Goal: Transaction & Acquisition: Purchase product/service

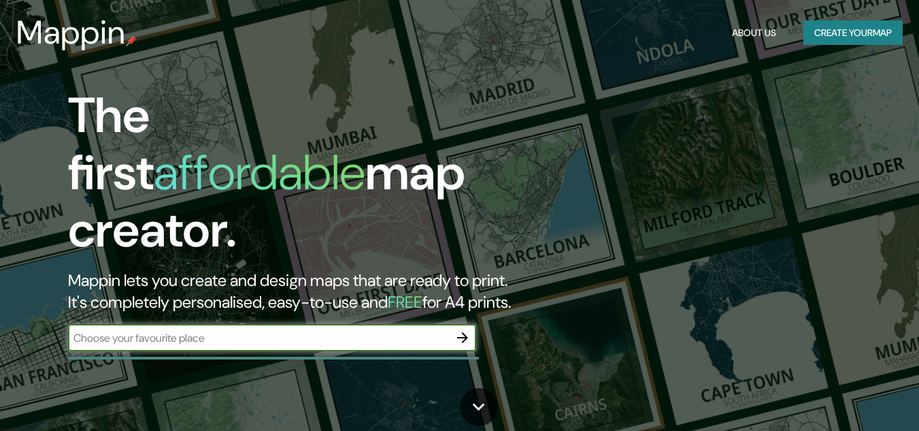
click at [328, 330] on input "text" at bounding box center [258, 338] width 381 height 16
type input "la paz bcs"
click at [467, 329] on icon "button" at bounding box center [462, 337] width 16 height 16
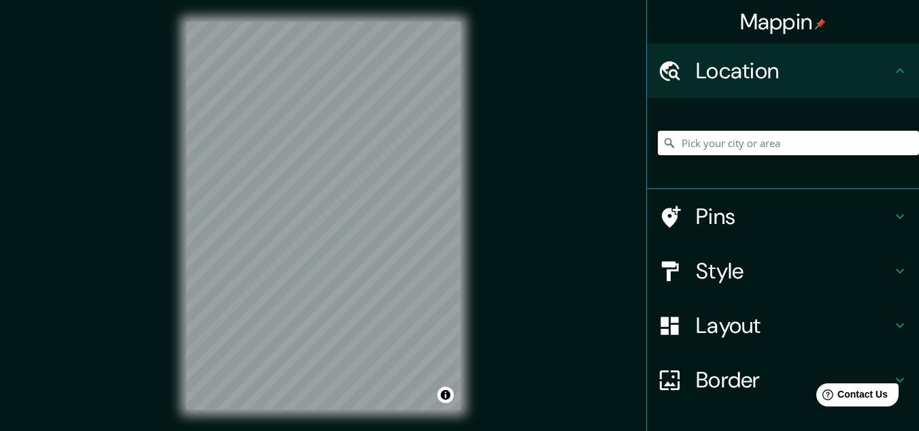
click at [720, 148] on input "Pick your city or area" at bounding box center [788, 143] width 261 height 24
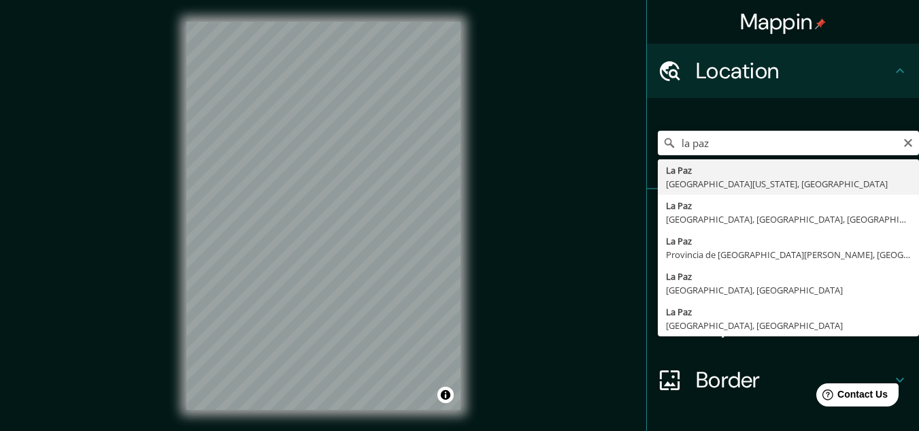
type input "[GEOGRAPHIC_DATA], [GEOGRAPHIC_DATA][US_STATE], [GEOGRAPHIC_DATA]"
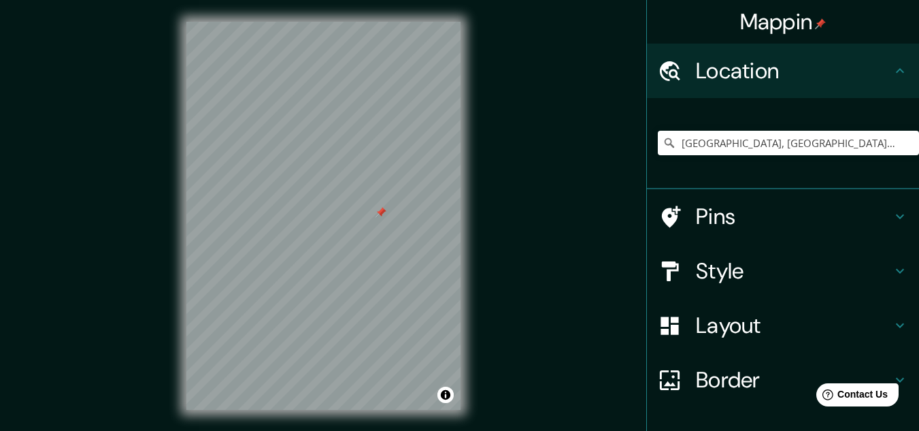
click at [375, 22] on div at bounding box center [323, 22] width 274 height 0
click at [372, 22] on div at bounding box center [323, 22] width 274 height 0
click at [384, 215] on div at bounding box center [386, 213] width 11 height 11
click at [390, 199] on div at bounding box center [393, 197] width 11 height 11
click at [392, 191] on div at bounding box center [397, 187] width 11 height 11
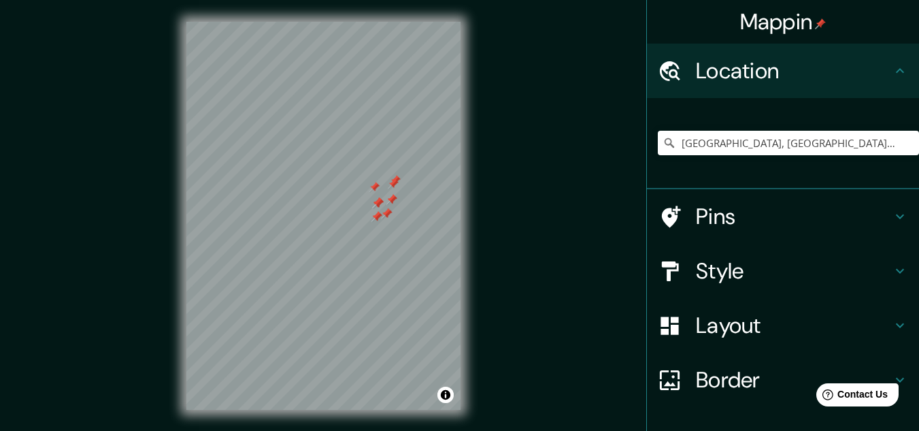
click at [386, 22] on div at bounding box center [323, 22] width 274 height 0
click at [369, 209] on div at bounding box center [370, 204] width 11 height 11
click at [358, 22] on div at bounding box center [323, 22] width 274 height 0
click at [362, 22] on div at bounding box center [323, 22] width 274 height 0
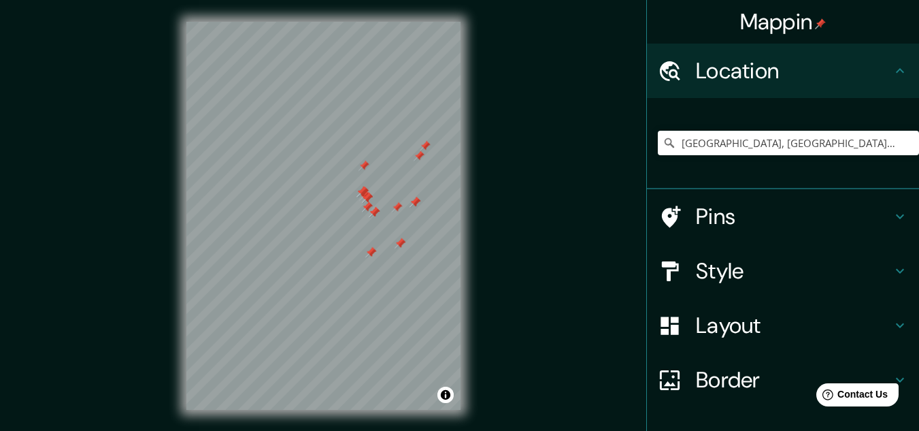
click at [362, 212] on div at bounding box center [367, 206] width 11 height 11
click at [351, 22] on div at bounding box center [323, 22] width 274 height 0
click at [365, 22] on div at bounding box center [323, 22] width 274 height 0
click at [344, 22] on div at bounding box center [323, 22] width 274 height 0
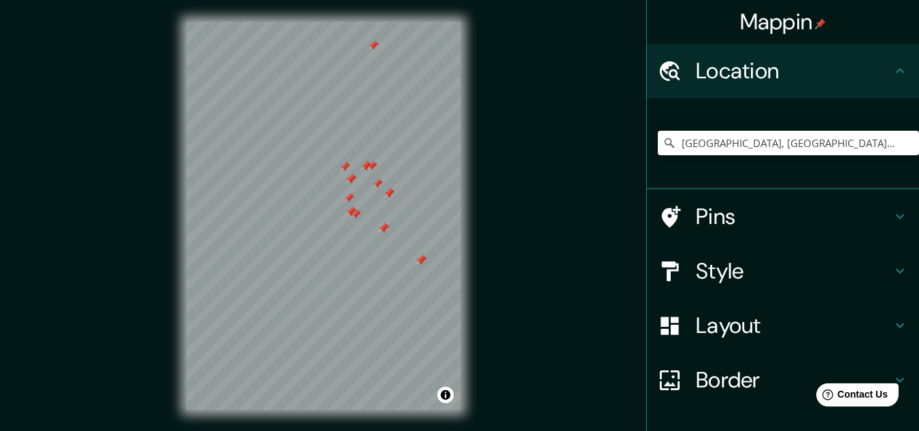
click at [339, 22] on div at bounding box center [323, 22] width 274 height 0
click at [333, 22] on div at bounding box center [323, 22] width 274 height 0
click at [691, 309] on div "Layout" at bounding box center [783, 325] width 272 height 54
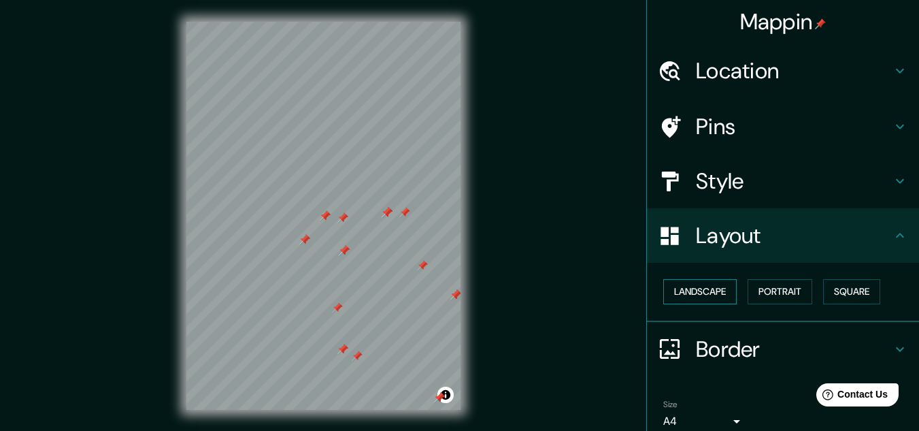
click at [706, 286] on button "Landscape" at bounding box center [699, 291] width 73 height 25
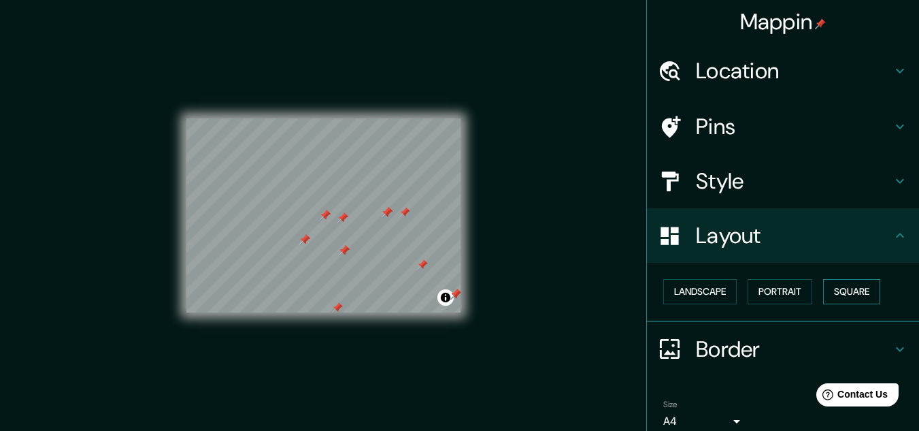
click at [826, 288] on button "Square" at bounding box center [851, 291] width 57 height 25
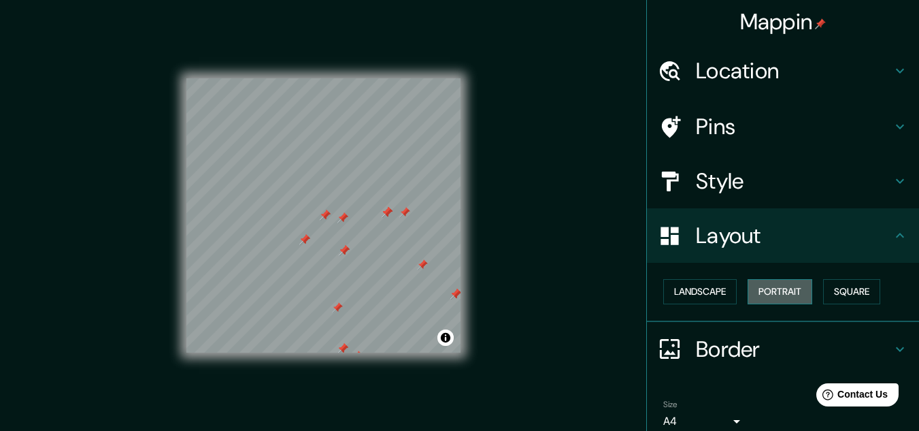
click at [796, 289] on button "Portrait" at bounding box center [779, 291] width 65 height 25
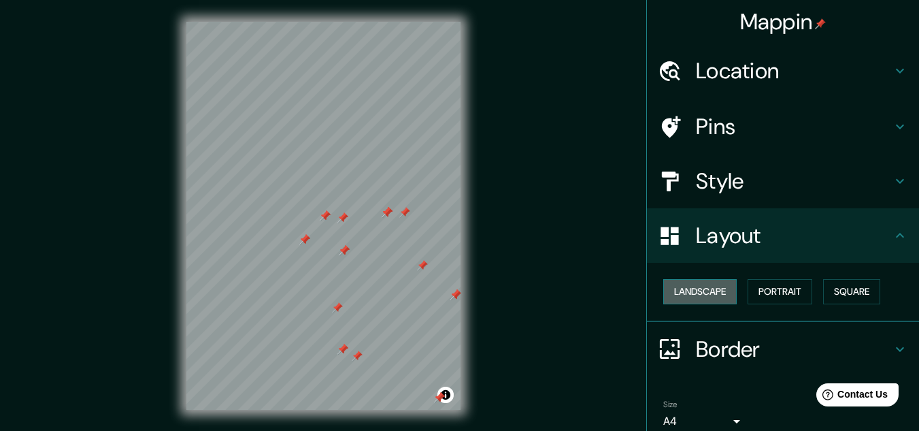
click at [703, 286] on button "Landscape" at bounding box center [699, 291] width 73 height 25
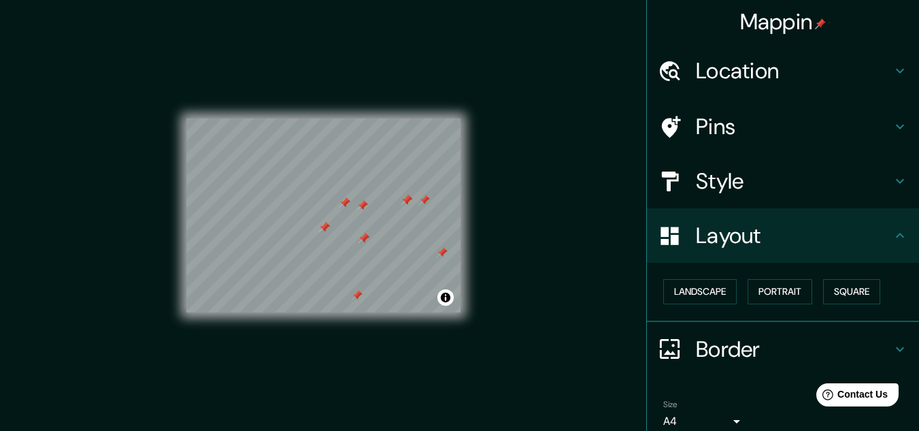
click at [722, 132] on h4 "Pins" at bounding box center [794, 126] width 196 height 27
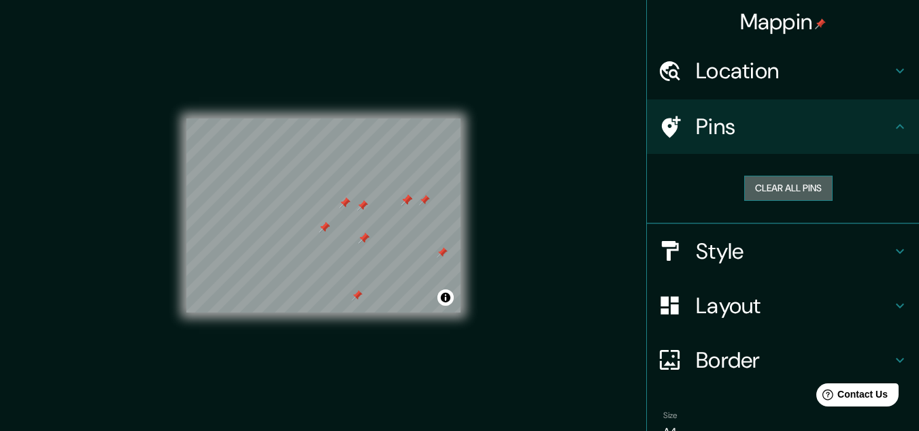
click at [772, 188] on button "Clear all pins" at bounding box center [788, 187] width 88 height 25
click at [514, 181] on div "Mappin Location [GEOGRAPHIC_DATA], [GEOGRAPHIC_DATA][US_STATE], [GEOGRAPHIC_DAT…" at bounding box center [459, 226] width 919 height 453
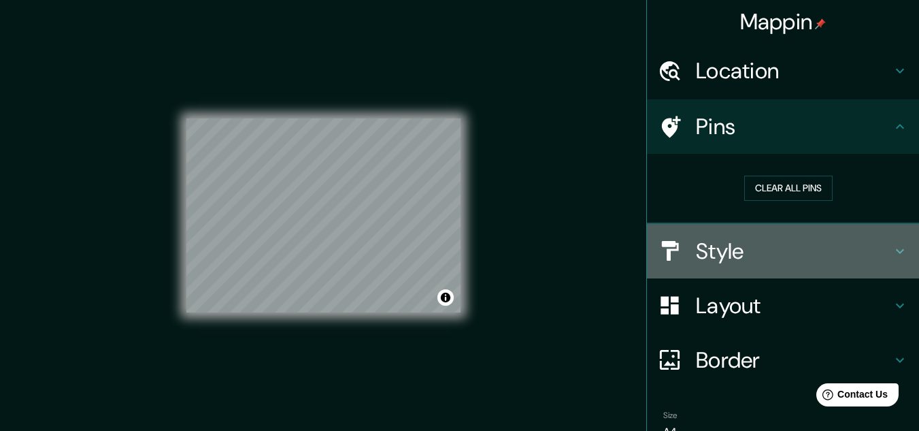
click at [724, 249] on h4 "Style" at bounding box center [794, 250] width 196 height 27
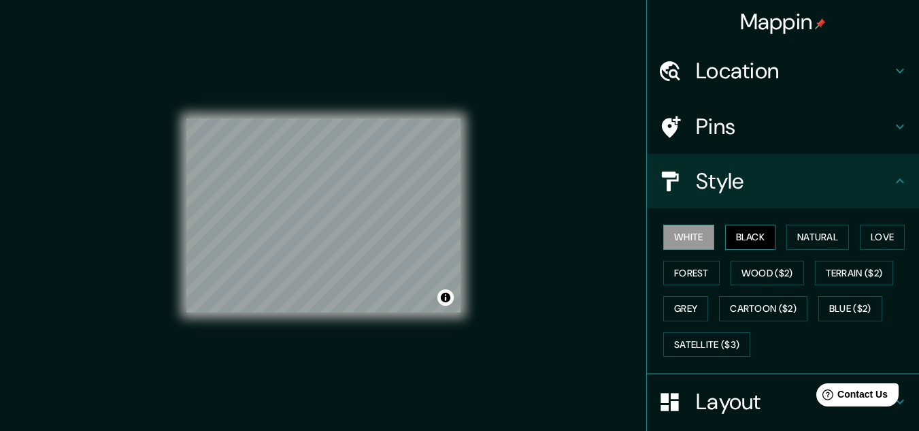
click at [750, 238] on button "Black" at bounding box center [750, 236] width 51 height 25
click at [793, 235] on button "Natural" at bounding box center [817, 236] width 63 height 25
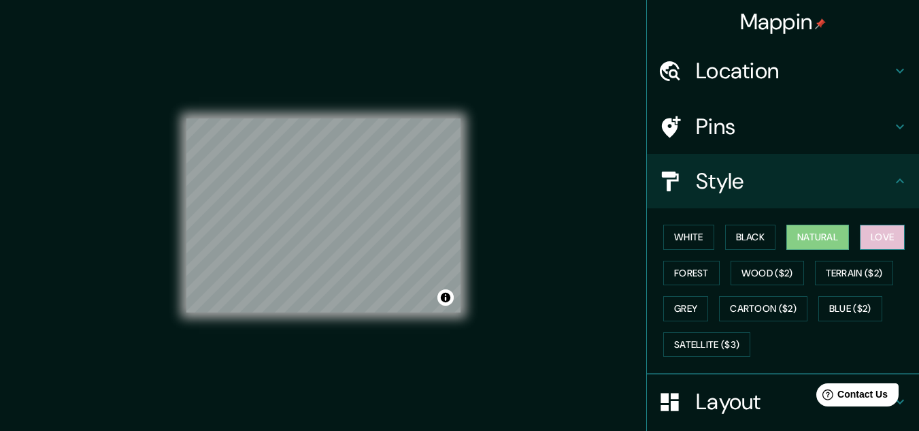
click at [860, 231] on button "Love" at bounding box center [882, 236] width 45 height 25
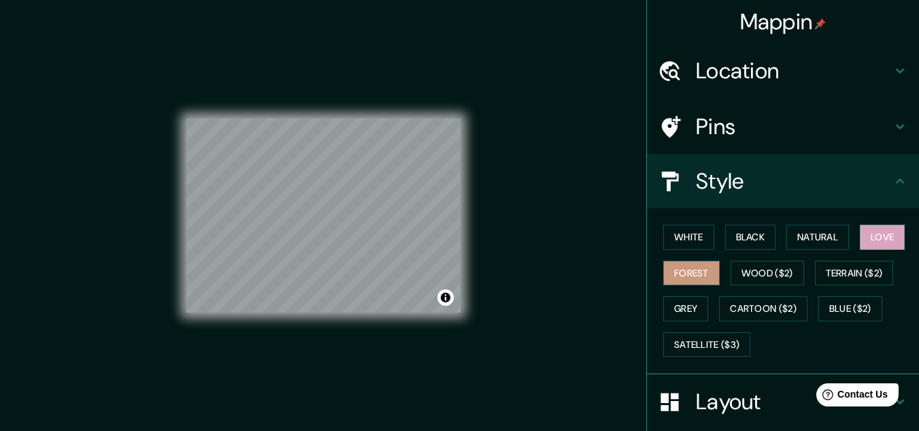
click at [682, 267] on button "Forest" at bounding box center [691, 272] width 56 height 25
click at [736, 232] on button "Black" at bounding box center [750, 236] width 51 height 25
click at [524, 226] on div "Mappin Location [GEOGRAPHIC_DATA], [GEOGRAPHIC_DATA][US_STATE], [GEOGRAPHIC_DAT…" at bounding box center [459, 226] width 919 height 453
click at [173, 73] on div "© Mapbox © OpenStreetMap Improve this map" at bounding box center [324, 215] width 318 height 431
click at [182, 77] on div "© Mapbox © OpenStreetMap Improve this map" at bounding box center [324, 215] width 318 height 431
